Goal: Task Accomplishment & Management: Complete application form

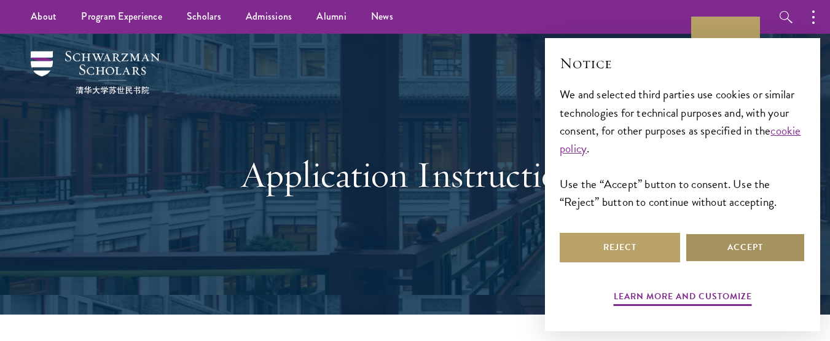
click at [750, 251] on button "Accept" at bounding box center [745, 247] width 120 height 29
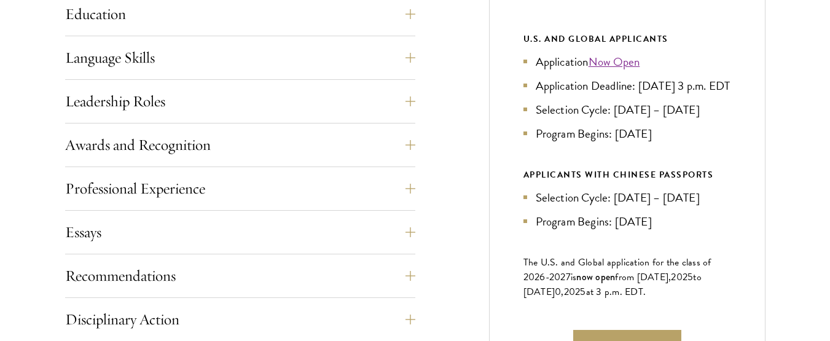
scroll to position [788, 0]
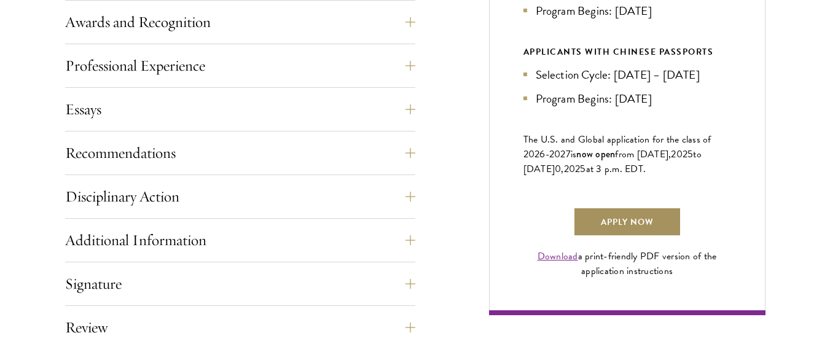
click at [632, 236] on link "Apply Now" at bounding box center [627, 221] width 108 height 29
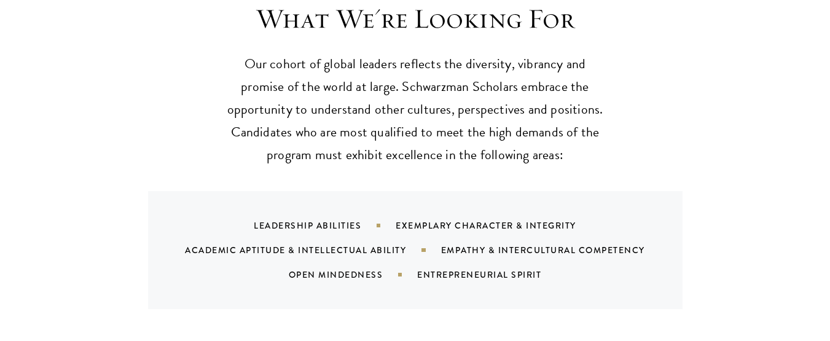
scroll to position [1193, 0]
